Goal: Navigation & Orientation: Understand site structure

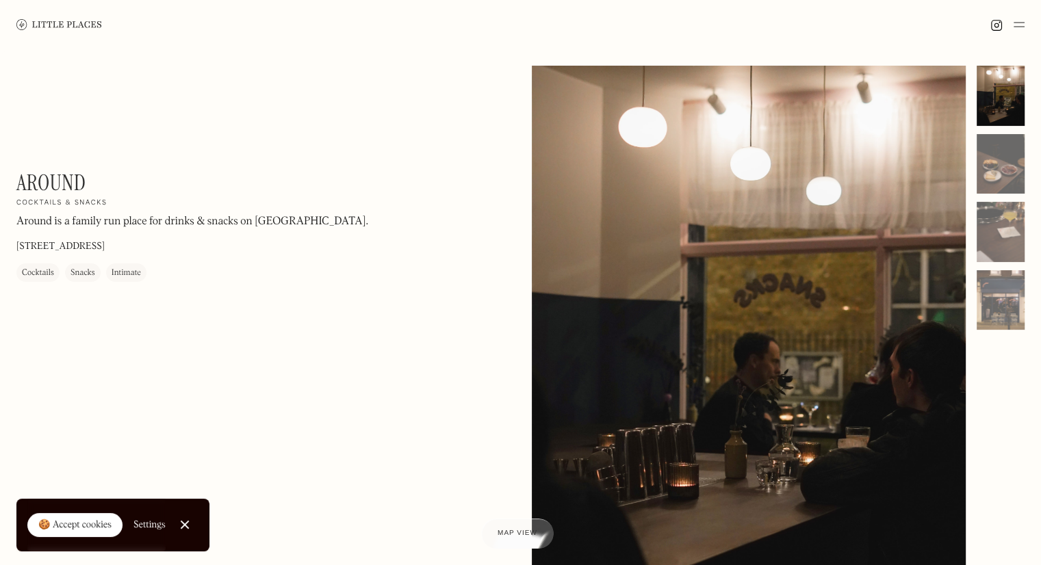
click at [63, 31] on link at bounding box center [59, 24] width 86 height 49
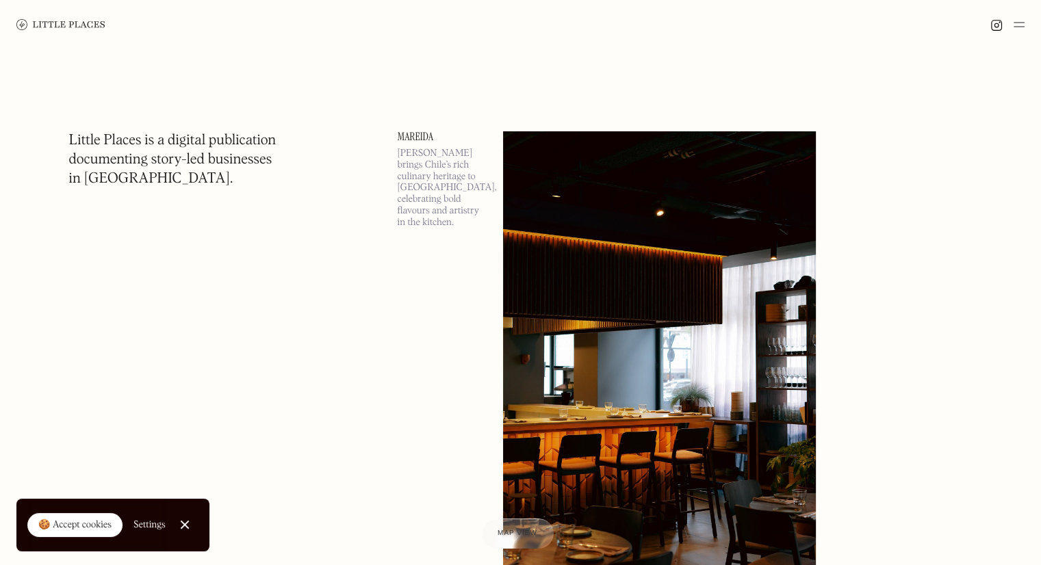
click at [63, 31] on link at bounding box center [60, 24] width 89 height 49
